Goal: Find specific page/section: Locate a particular part of the current website

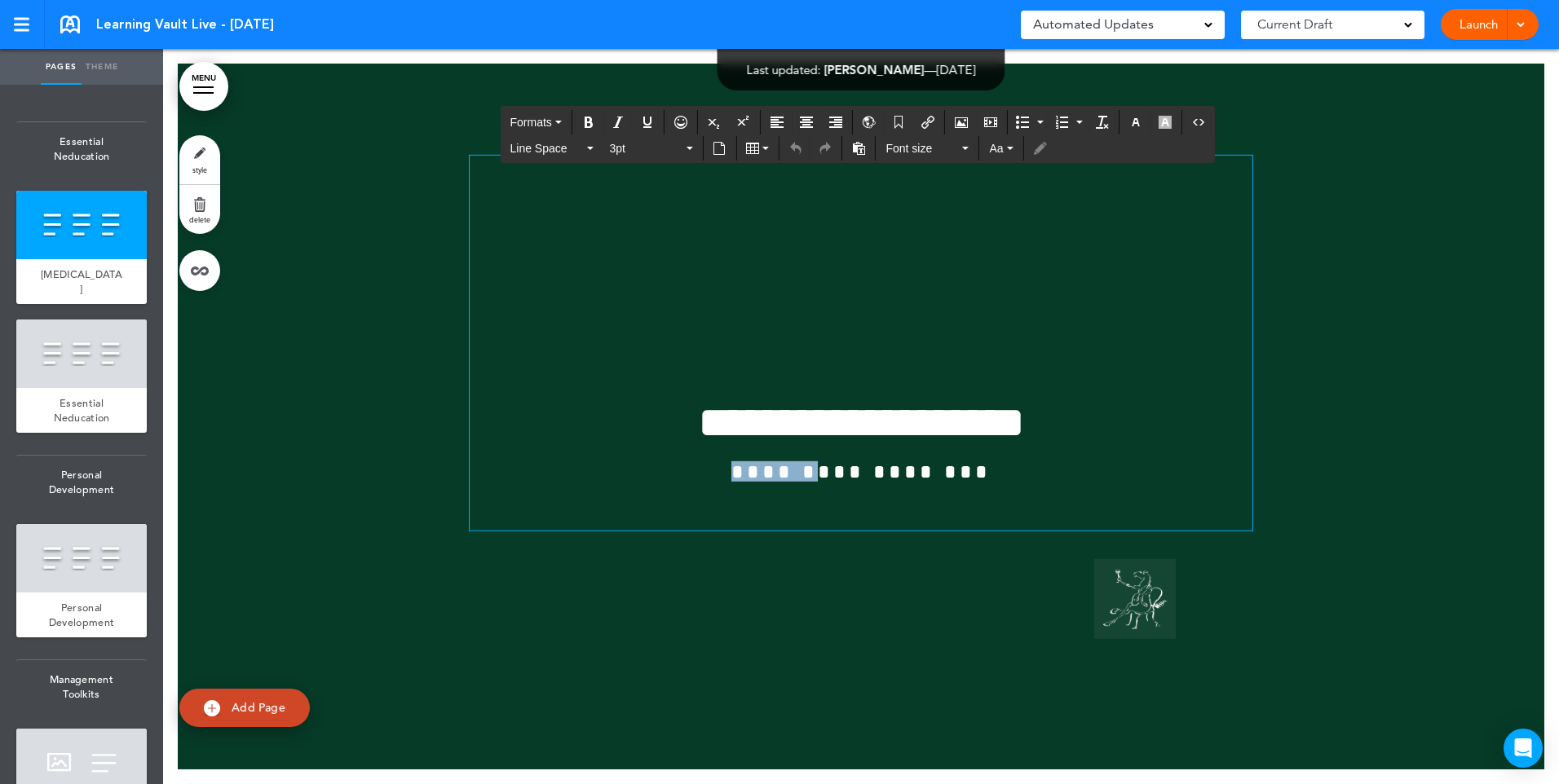
drag, startPoint x: 815, startPoint y: 464, endPoint x: 724, endPoint y: 462, distance: 91.0
click at [731, 462] on span "**********" at bounding box center [860, 471] width 259 height 20
click at [1408, 379] on div at bounding box center [861, 415] width 1366 height 705
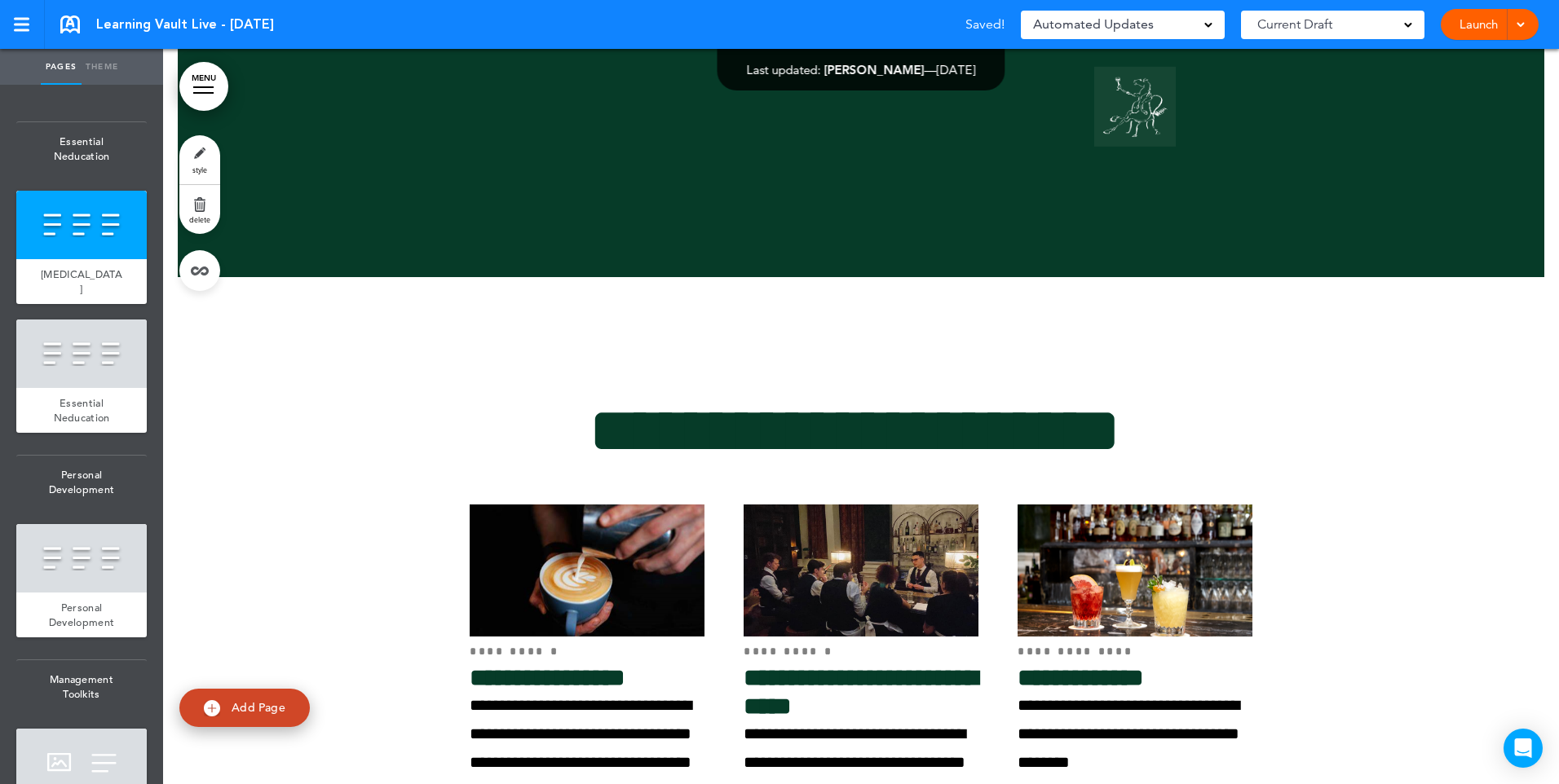
scroll to position [570, 0]
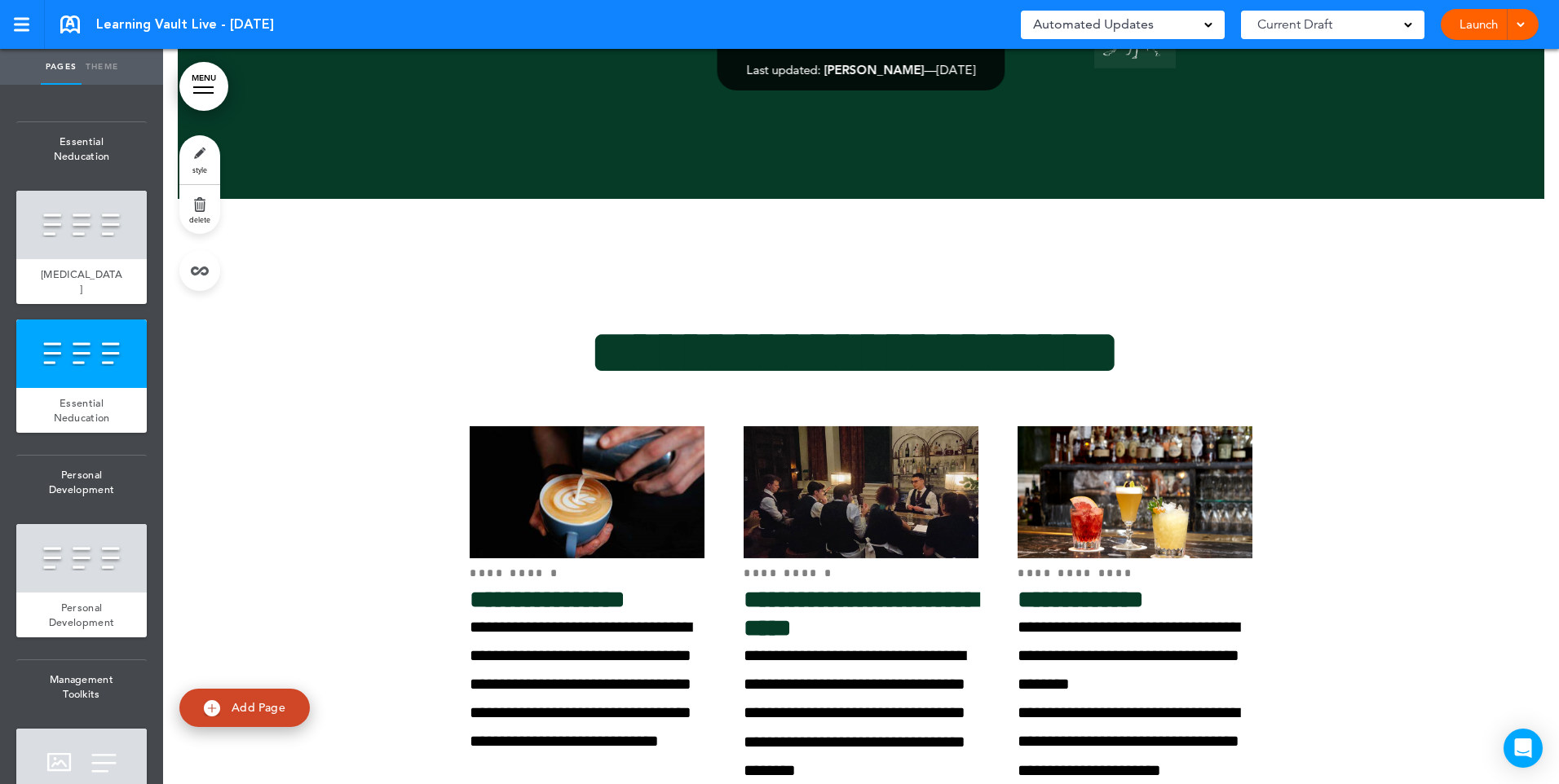
click at [1372, 336] on div at bounding box center [861, 581] width 1396 height 735
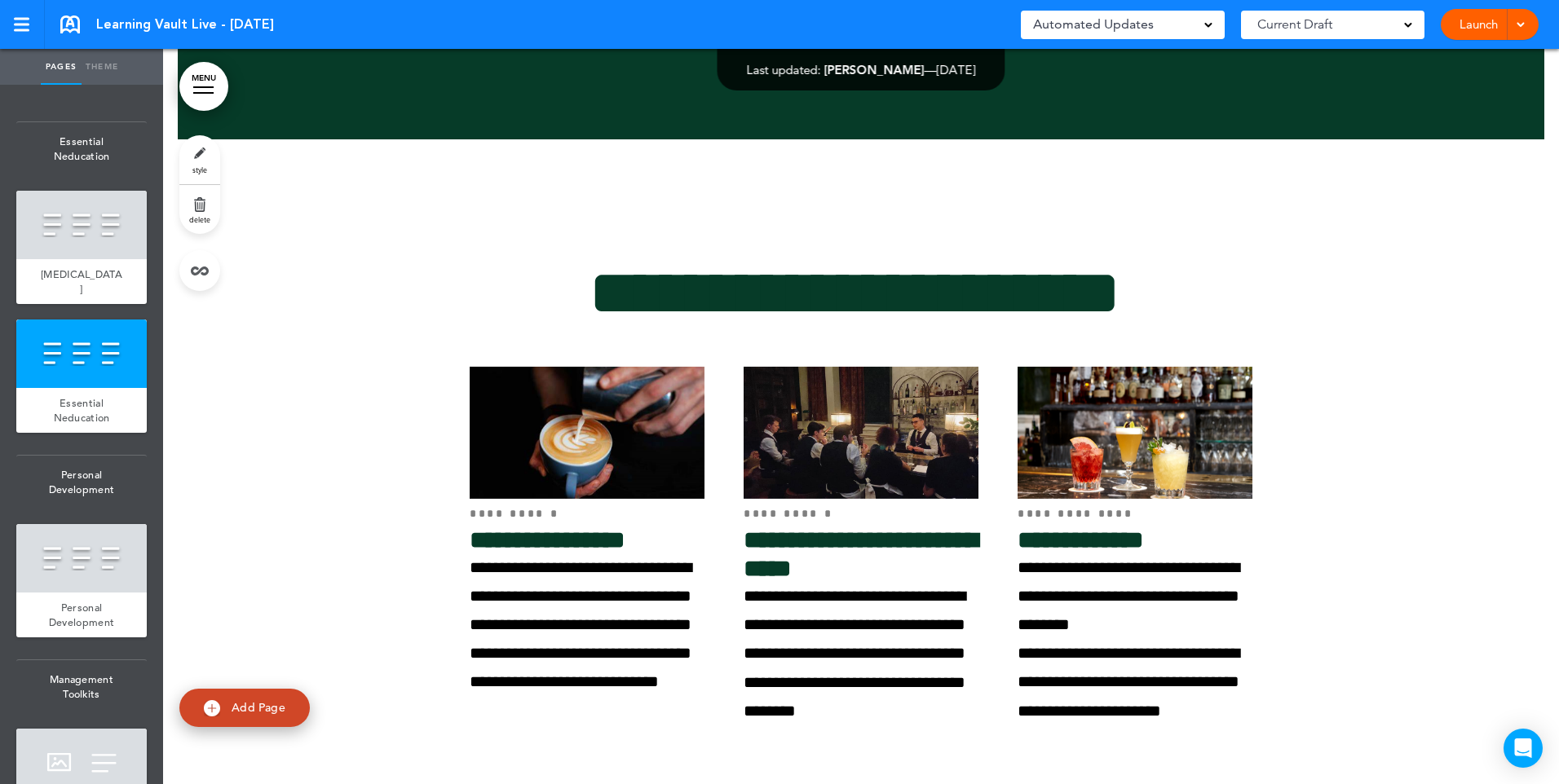
scroll to position [652, 0]
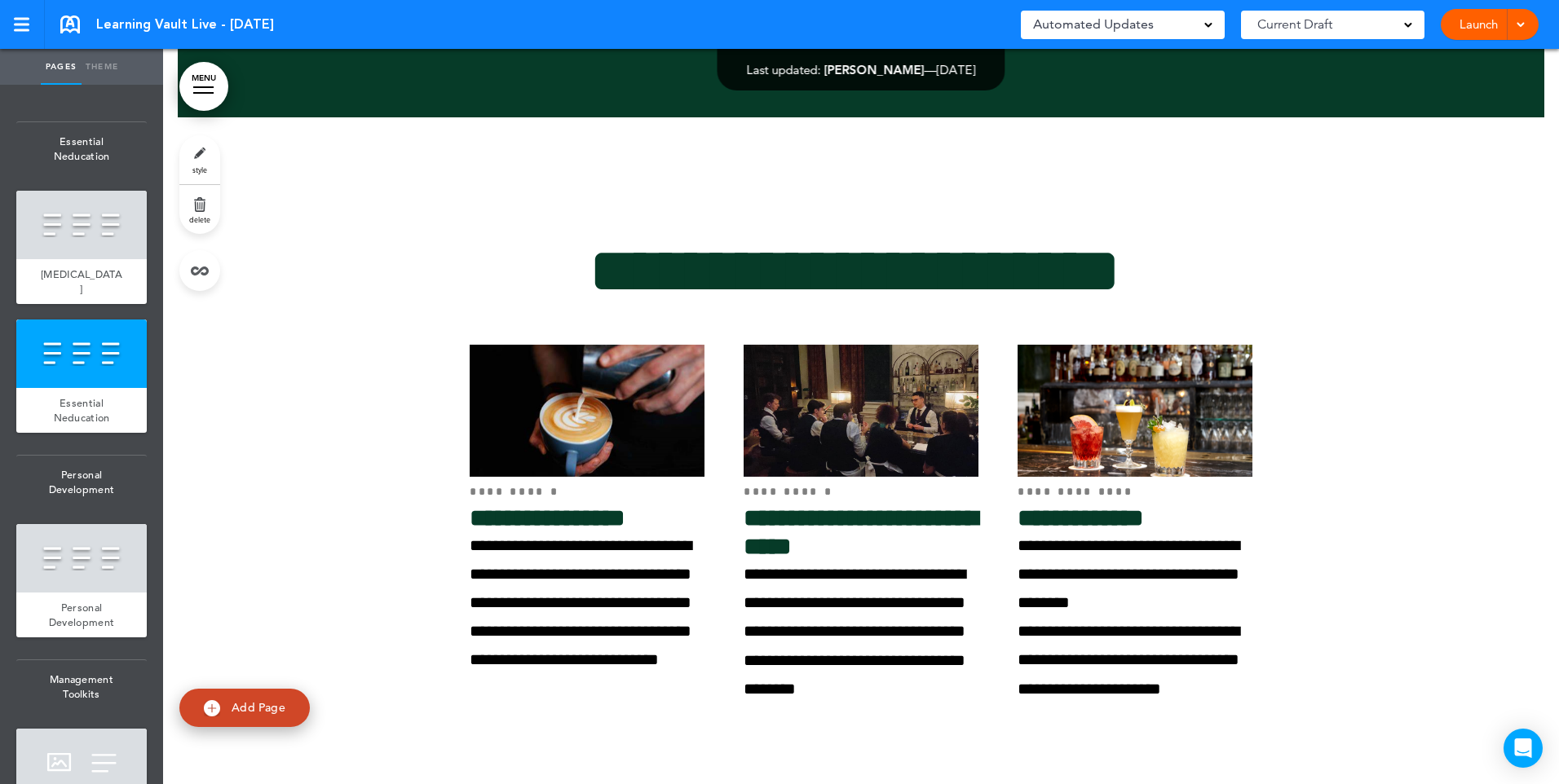
click at [1367, 270] on div at bounding box center [861, 500] width 1396 height 735
click at [1357, 295] on div at bounding box center [861, 500] width 1396 height 735
click at [1282, 208] on div at bounding box center [861, 500] width 1396 height 735
click at [1359, 280] on div at bounding box center [861, 500] width 1396 height 735
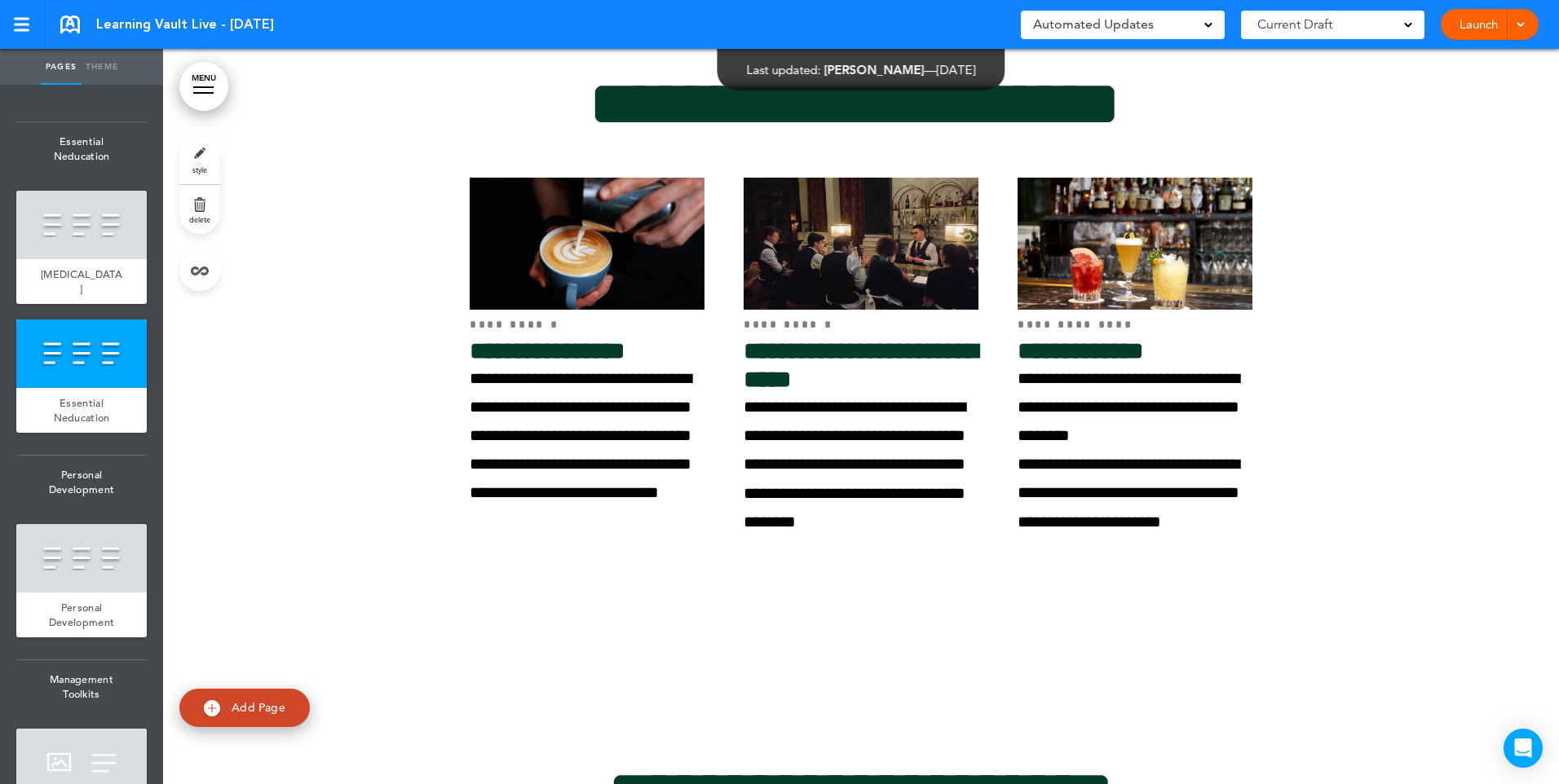
scroll to position [815, 0]
